Goal: Contribute content

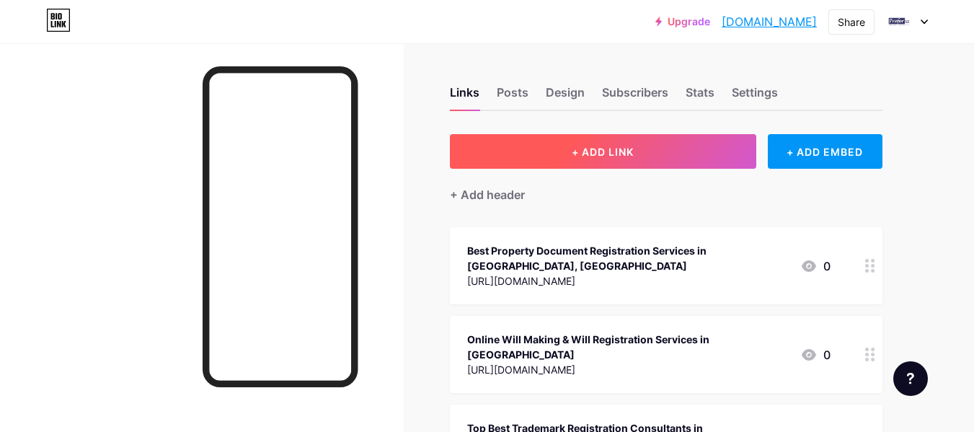
click at [614, 149] on span "+ ADD LINK" at bounding box center [603, 152] width 62 height 12
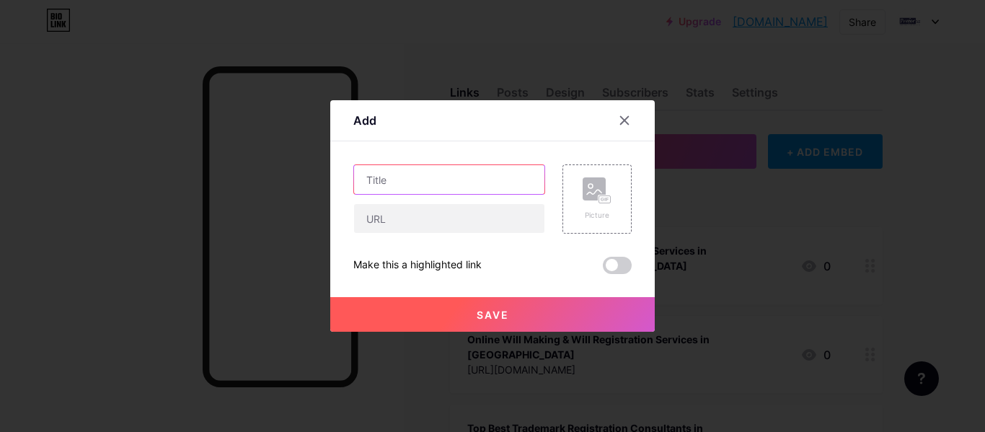
click at [483, 167] on input "text" at bounding box center [449, 179] width 190 height 29
paste input "Best Rent Agreement Online Registration In [GEOGRAPHIC_DATA], [GEOGRAPHIC_DATA]"
type input "Best Rent Agreement Online Registration In [GEOGRAPHIC_DATA], [GEOGRAPHIC_DATA]"
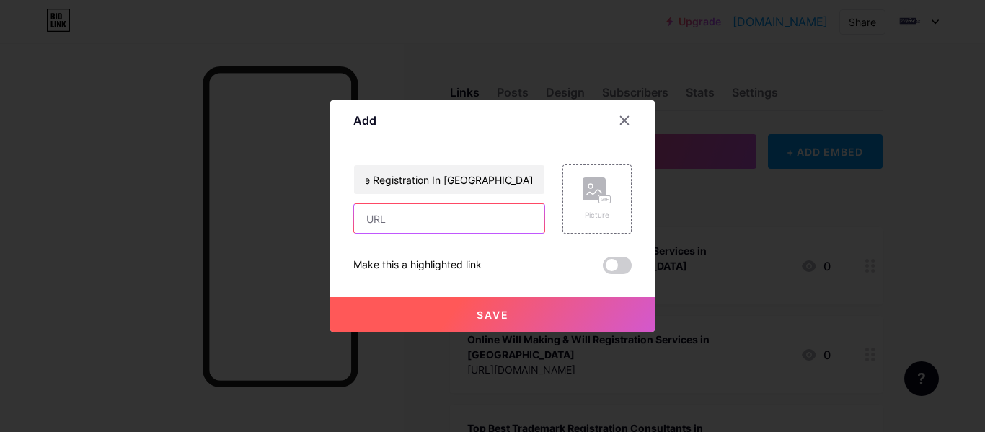
click at [445, 227] on input "text" at bounding box center [449, 218] width 190 height 29
paste input "[URL][DOMAIN_NAME]"
type input "[URL][DOMAIN_NAME]"
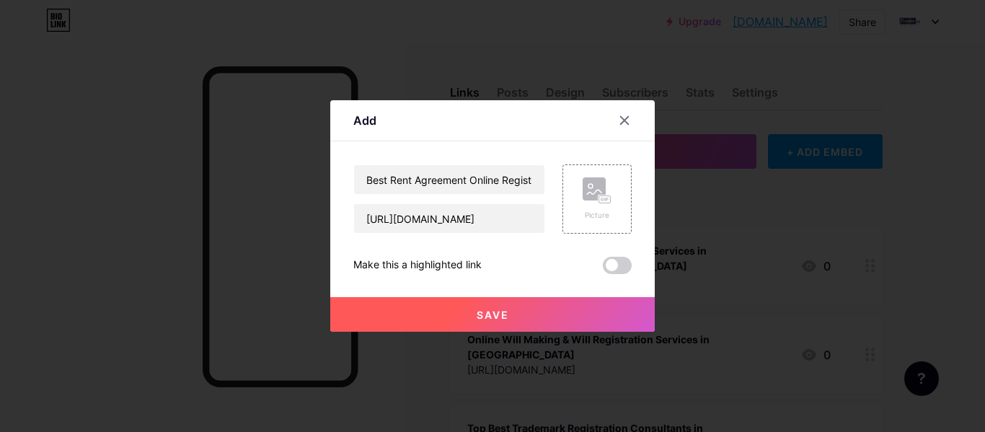
click at [477, 323] on button "Save" at bounding box center [492, 314] width 324 height 35
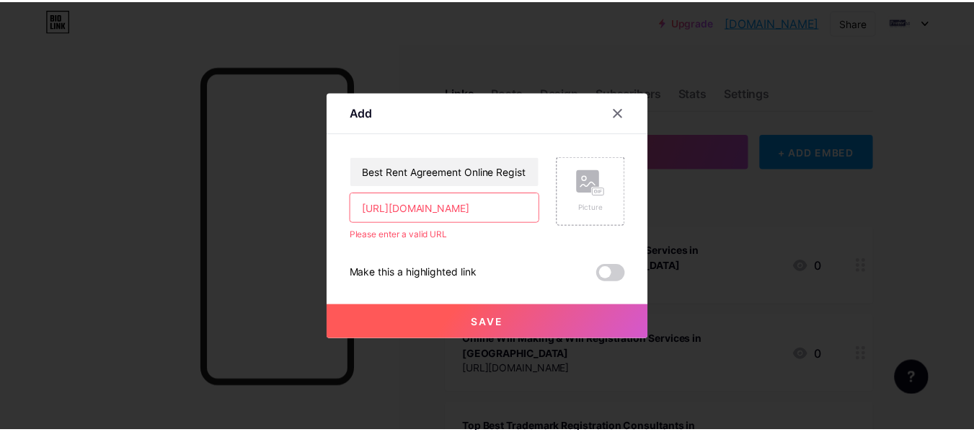
scroll to position [0, 0]
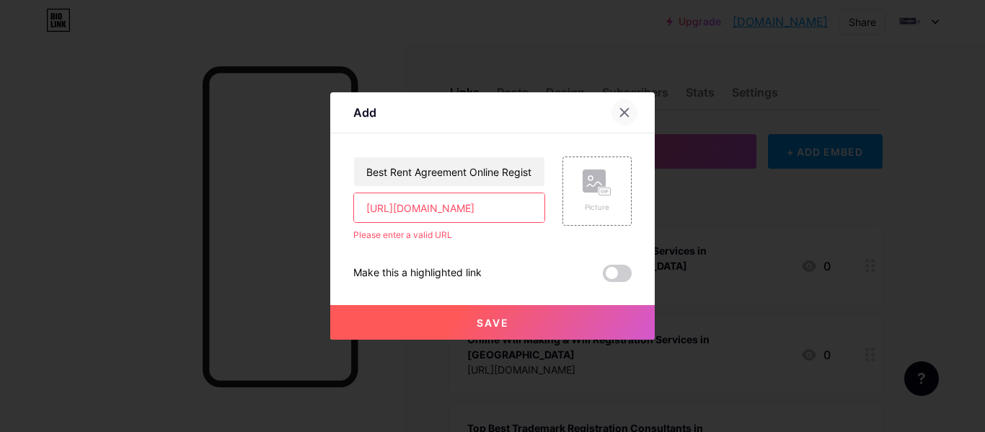
click at [633, 107] on div at bounding box center [624, 112] width 26 height 26
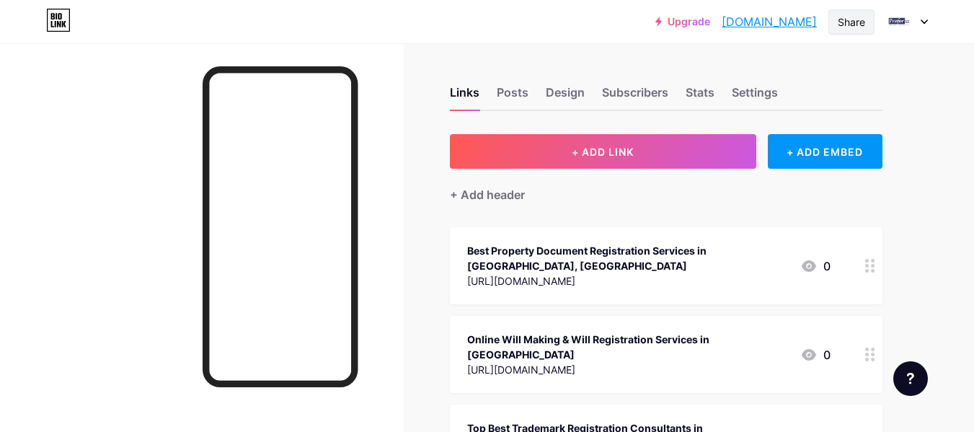
click at [851, 31] on div "Share" at bounding box center [851, 21] width 46 height 25
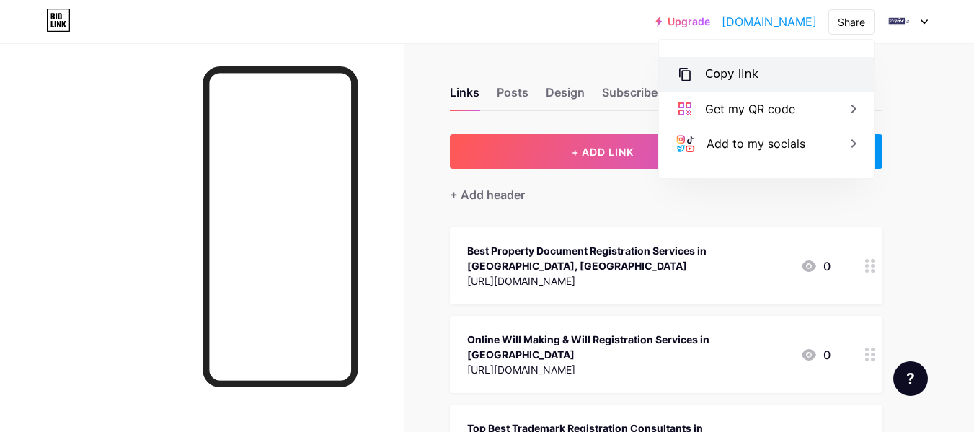
click at [723, 74] on div "Copy link" at bounding box center [731, 74] width 53 height 17
